Goal: Transaction & Acquisition: Subscribe to service/newsletter

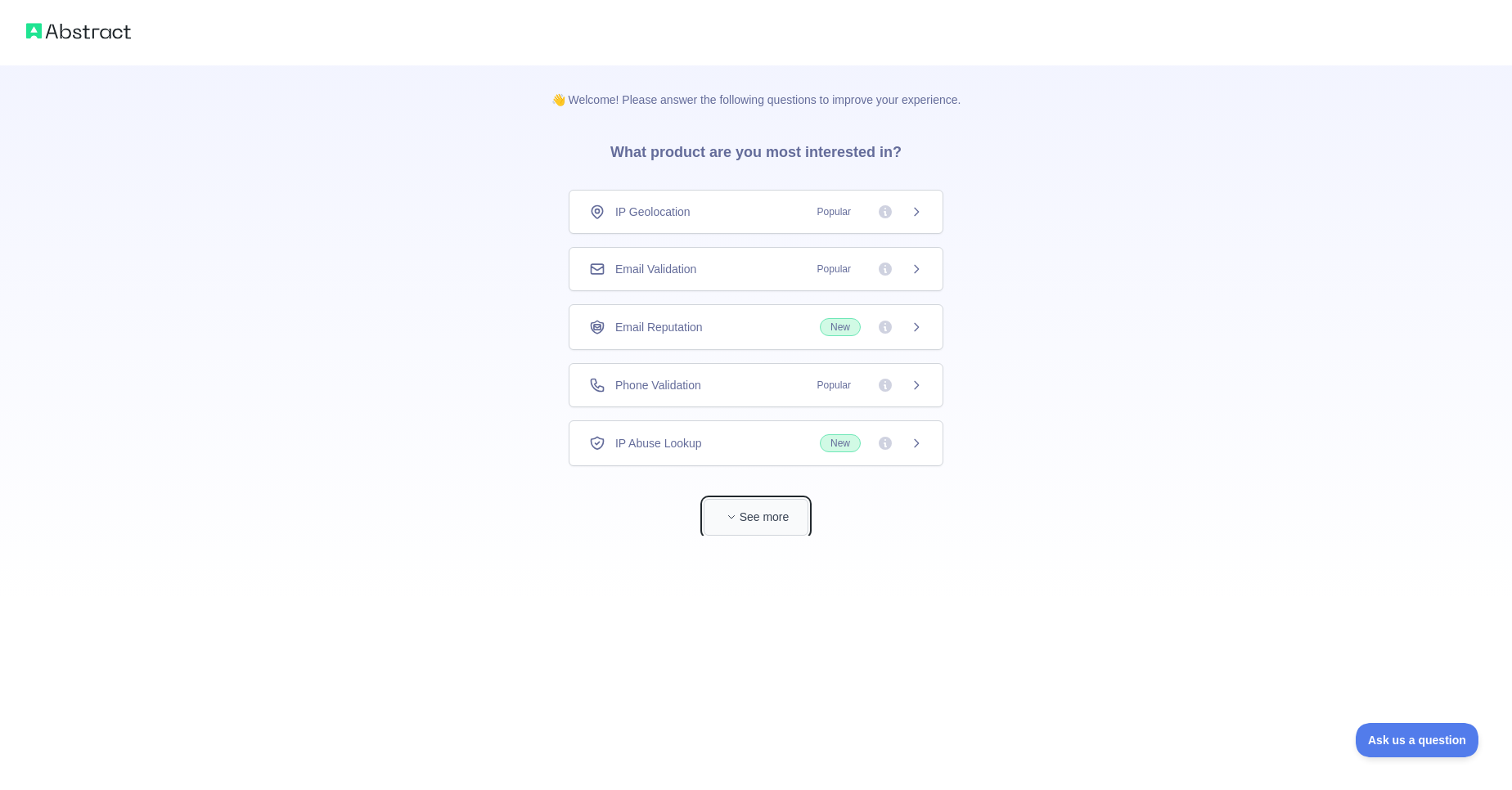
click at [762, 514] on button "See more" at bounding box center [756, 517] width 104 height 37
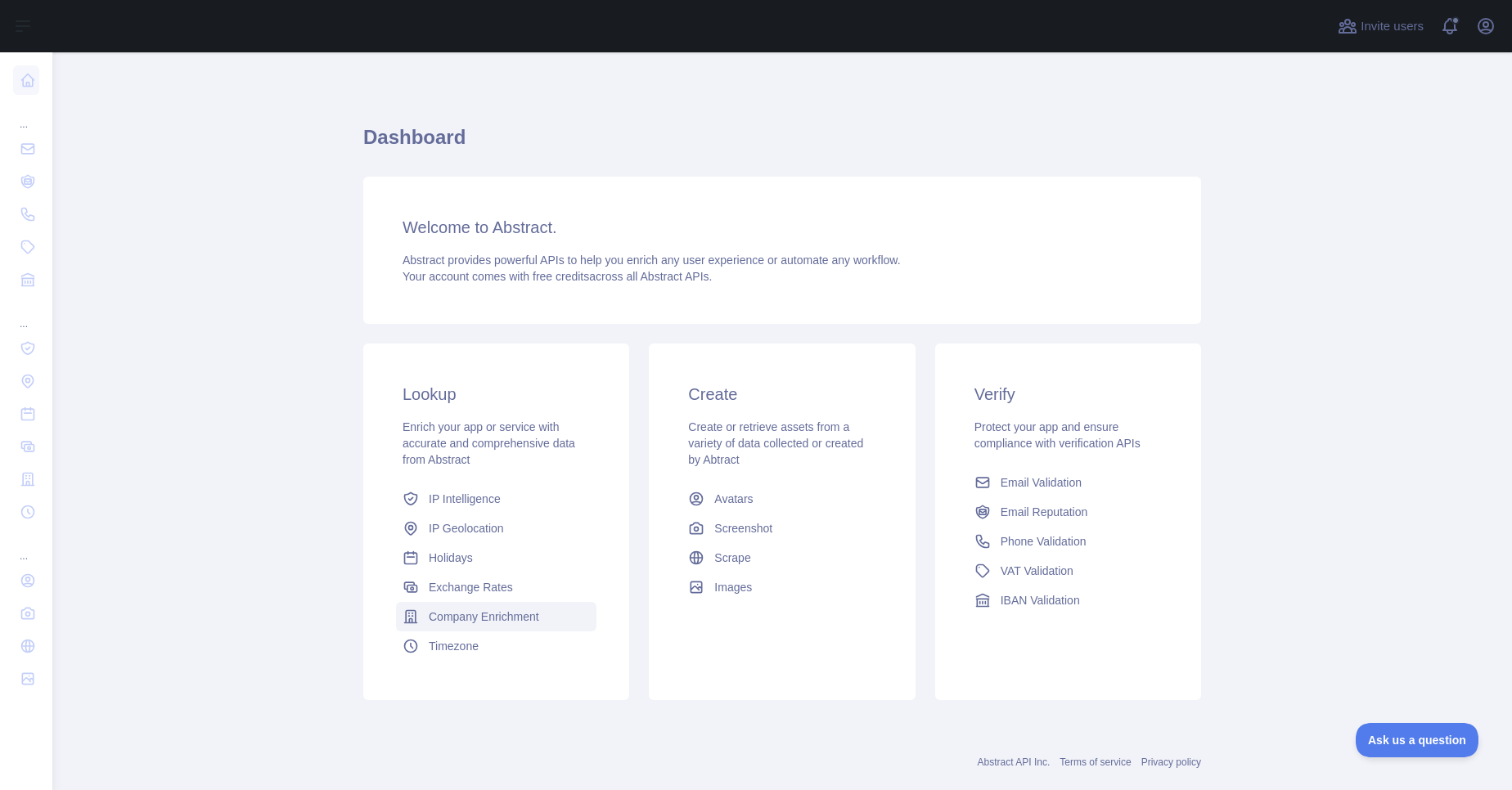
click at [513, 608] on link "Company Enrichment" at bounding box center [496, 616] width 200 height 29
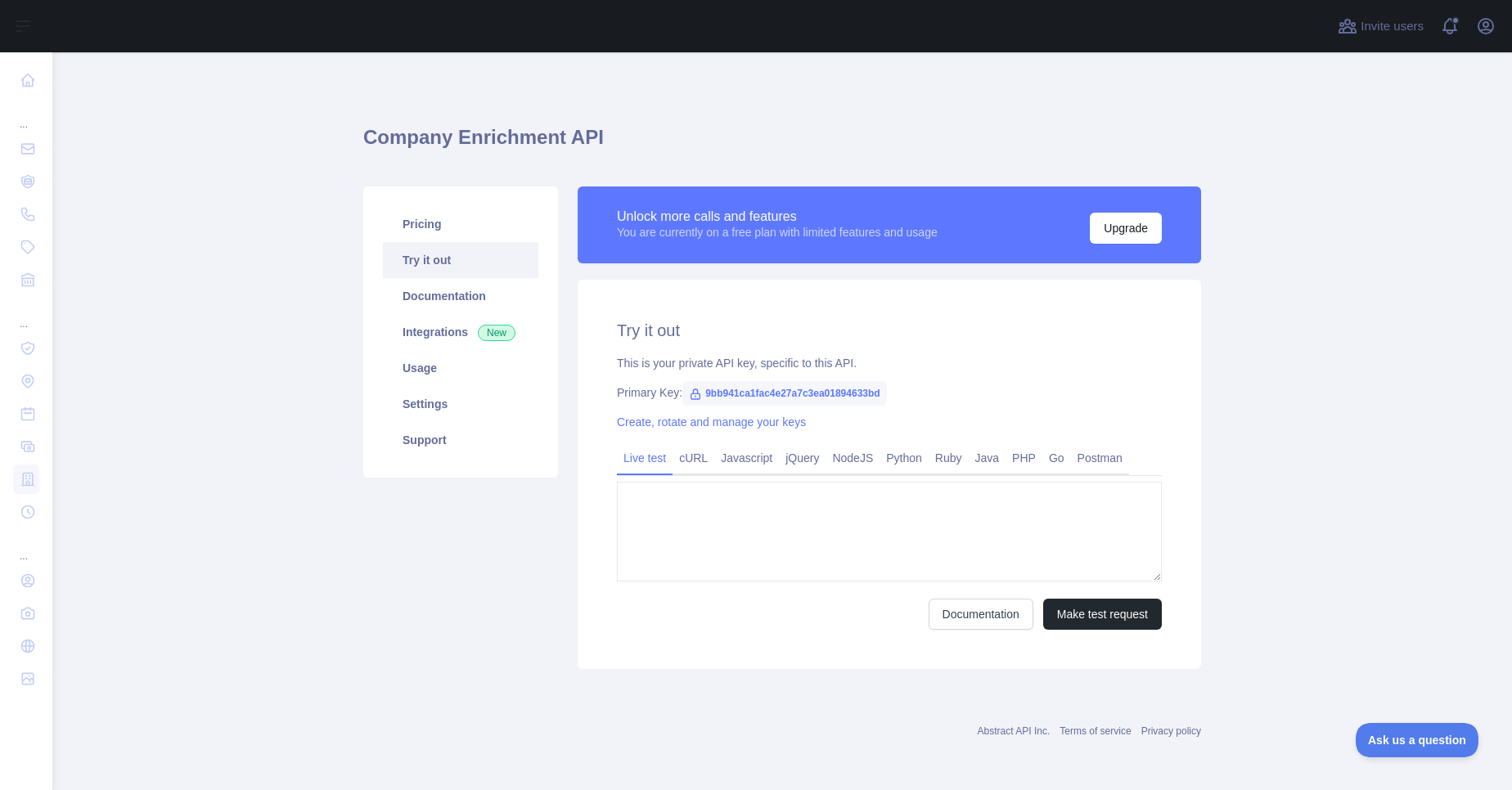
type textarea "**********"
click at [694, 464] on link "cURL" at bounding box center [694, 458] width 42 height 27
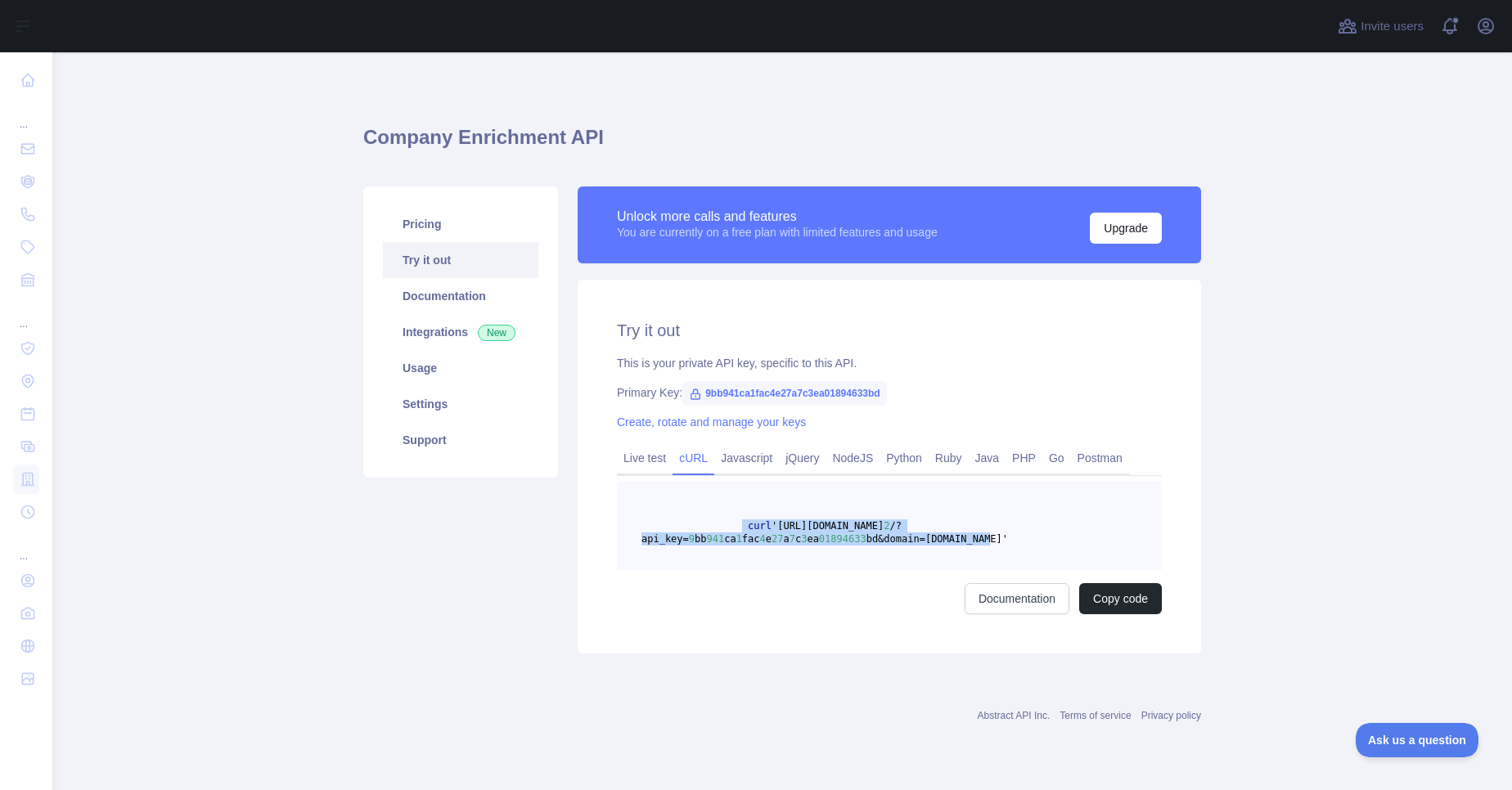
drag, startPoint x: 1025, startPoint y: 545, endPoint x: 742, endPoint y: 521, distance: 284.0
click at [742, 521] on pre "curl 'https://companyenrichment.abstractapi.com/v 2 /?api_key= 9 bb 941 ca 1 fa…" at bounding box center [889, 526] width 545 height 88
copy span "curl 'https://companyenrichment.abstractapi.com/v 2 /?api_key= 9 bb 941 ca 1 fa…"
click at [1118, 237] on button "Upgrade" at bounding box center [1125, 228] width 72 height 31
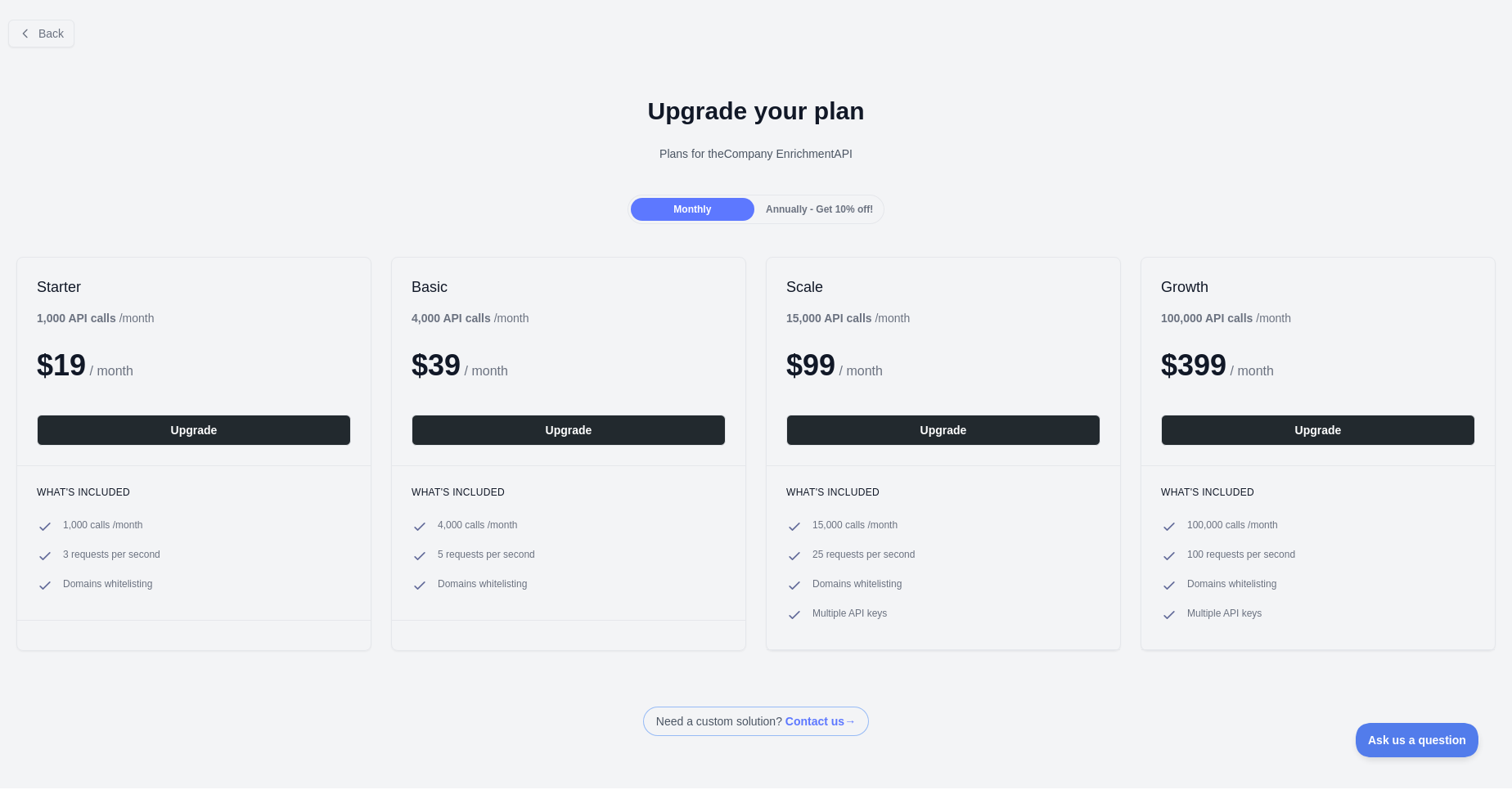
click at [840, 209] on span "Annually - Get 10% off!" at bounding box center [819, 209] width 107 height 11
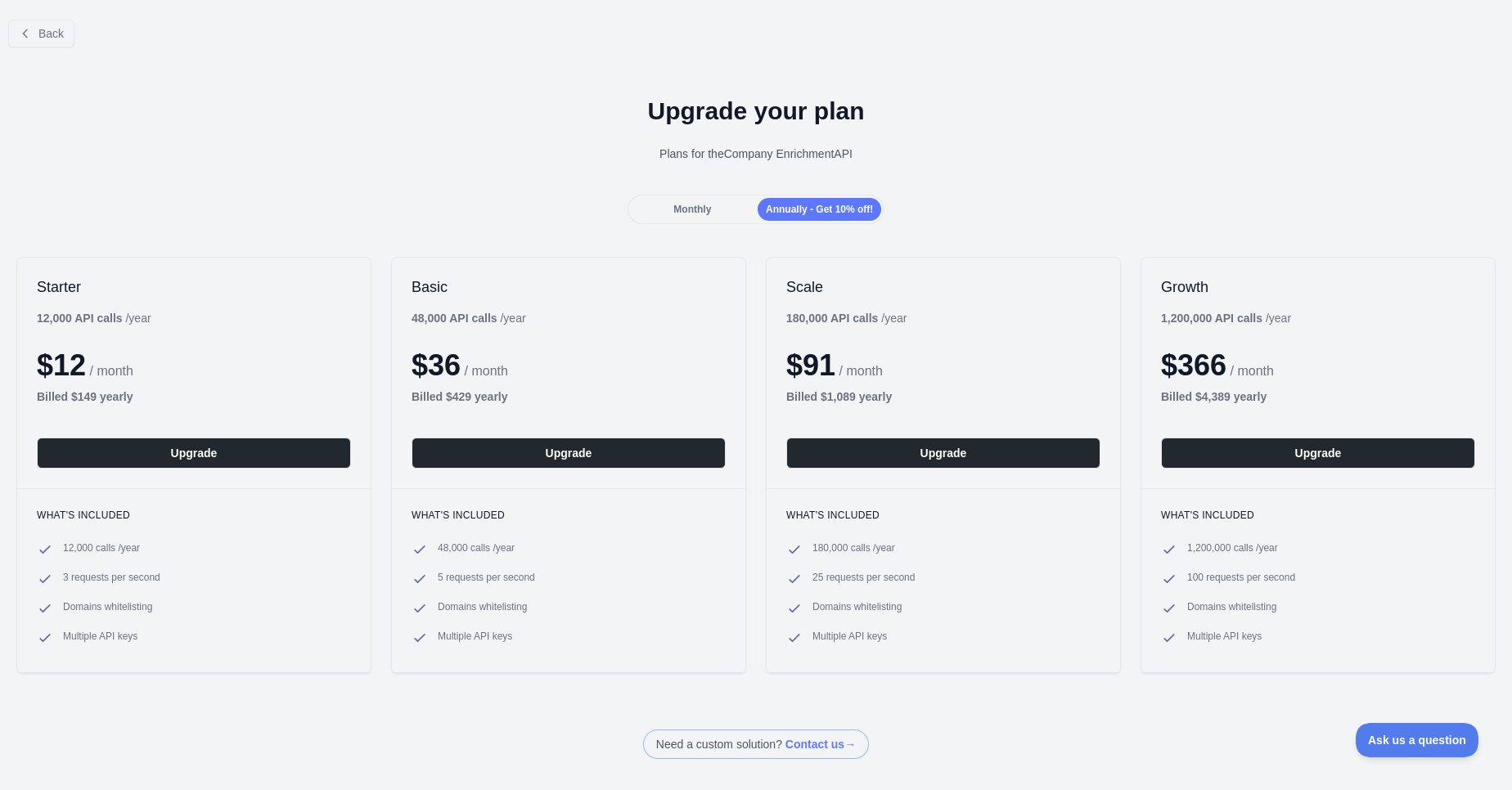
click at [716, 203] on div "Monthly" at bounding box center [693, 209] width 123 height 23
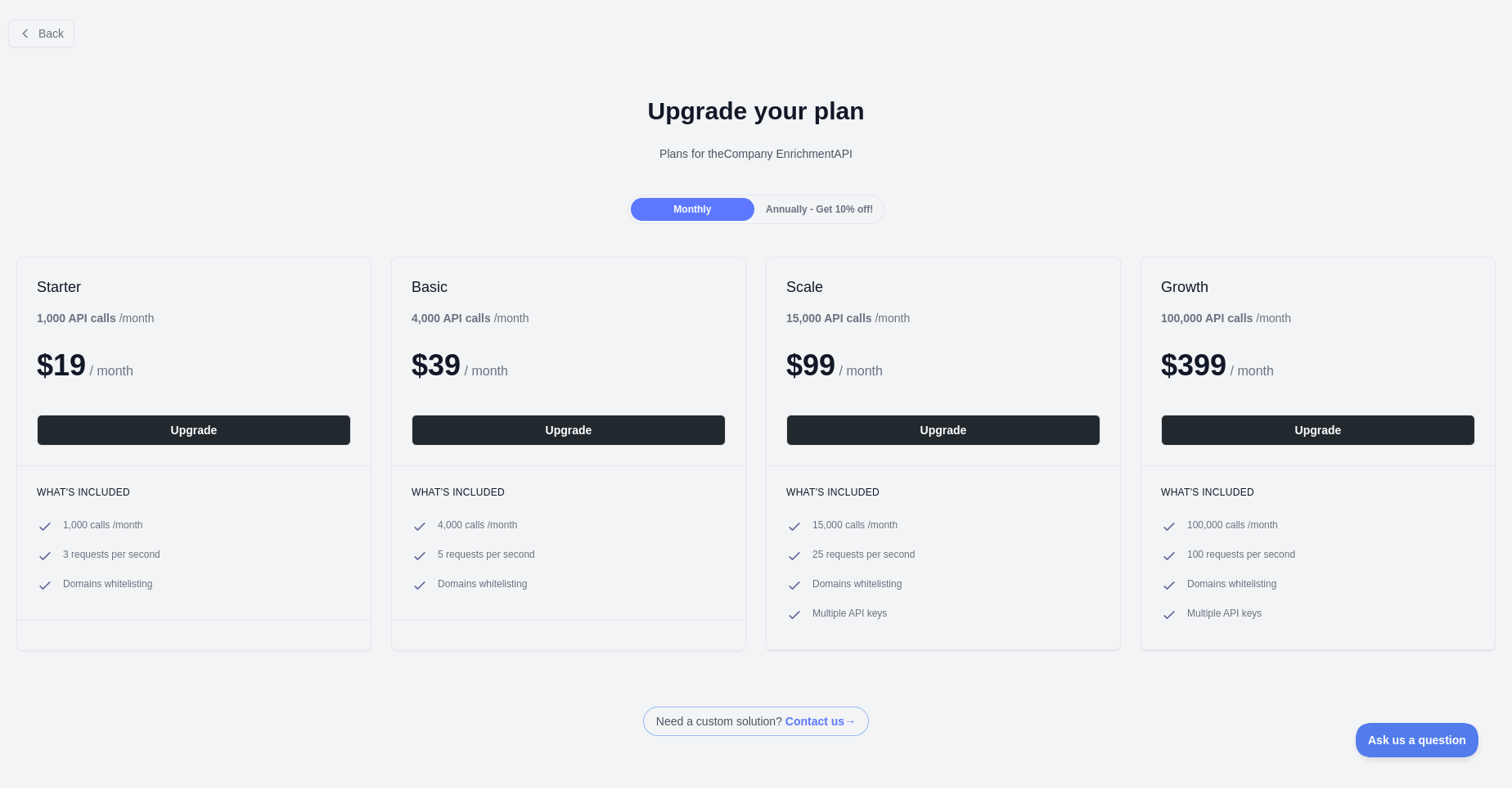
click at [863, 211] on span "Annually - Get 10% off!" at bounding box center [819, 209] width 107 height 11
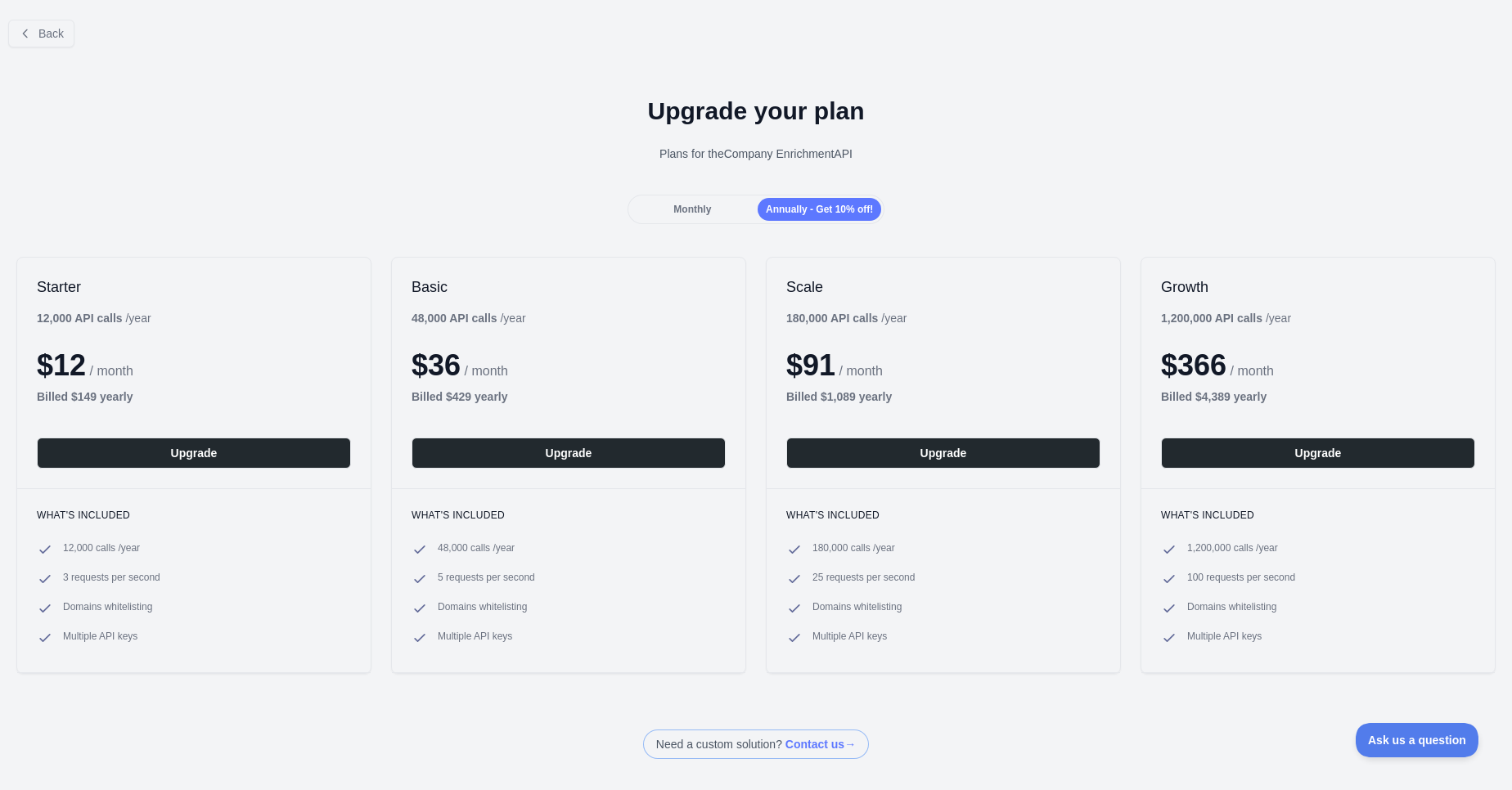
click at [715, 205] on div "Monthly" at bounding box center [693, 209] width 123 height 23
